Goal: Transaction & Acquisition: Subscribe to service/newsletter

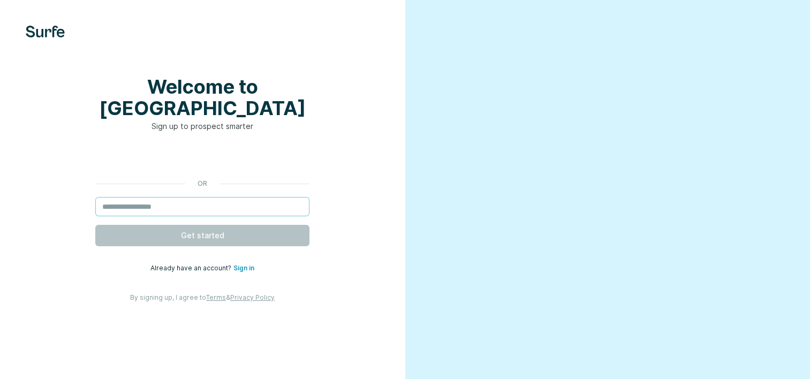
type input "**********"
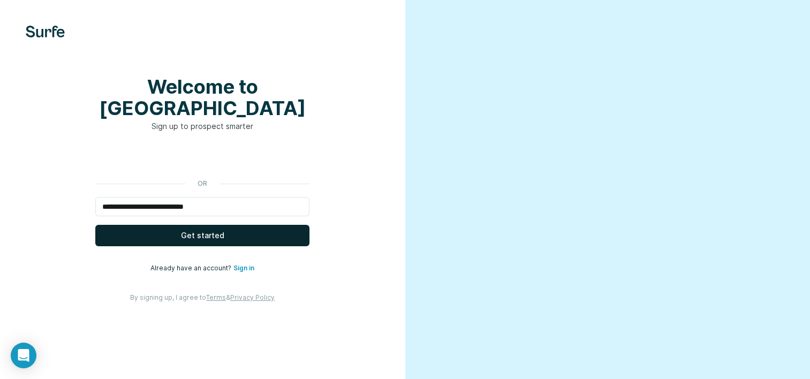
click at [220, 241] on span "Get started" at bounding box center [202, 235] width 43 height 11
